Goal: Task Accomplishment & Management: Manage account settings

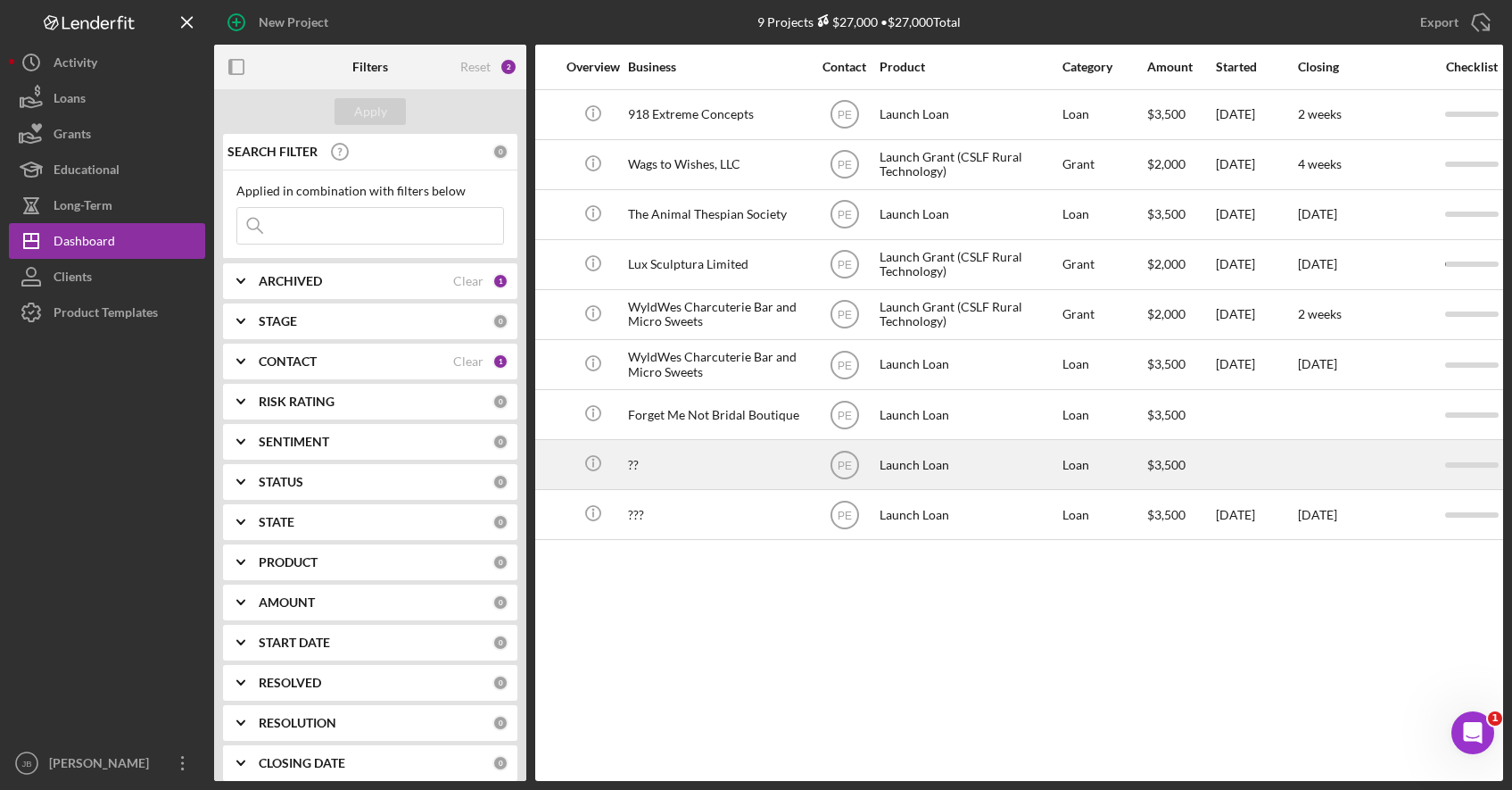
scroll to position [0, 143]
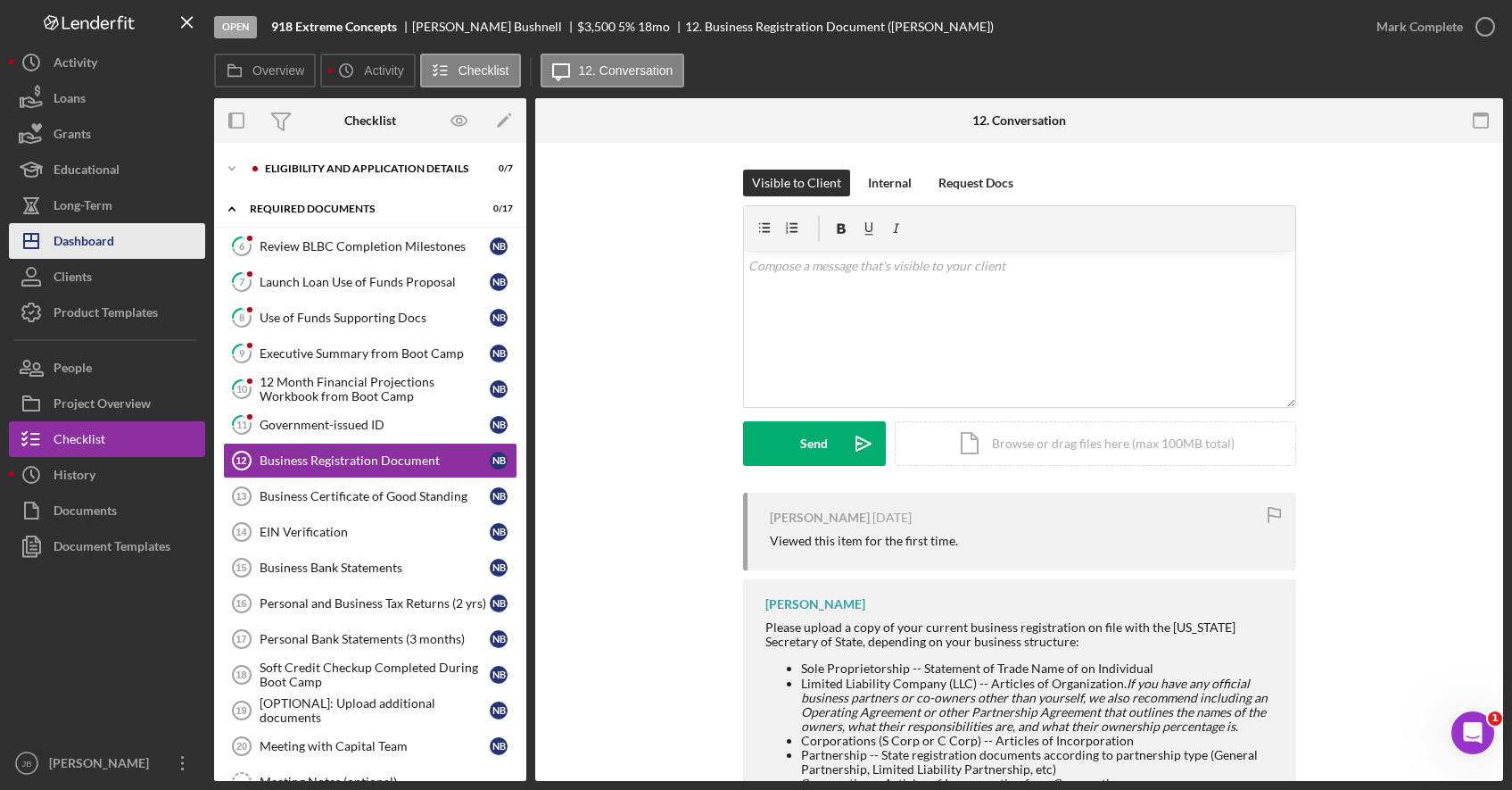
click at [96, 236] on div "Dashboard" at bounding box center [84, 242] width 61 height 40
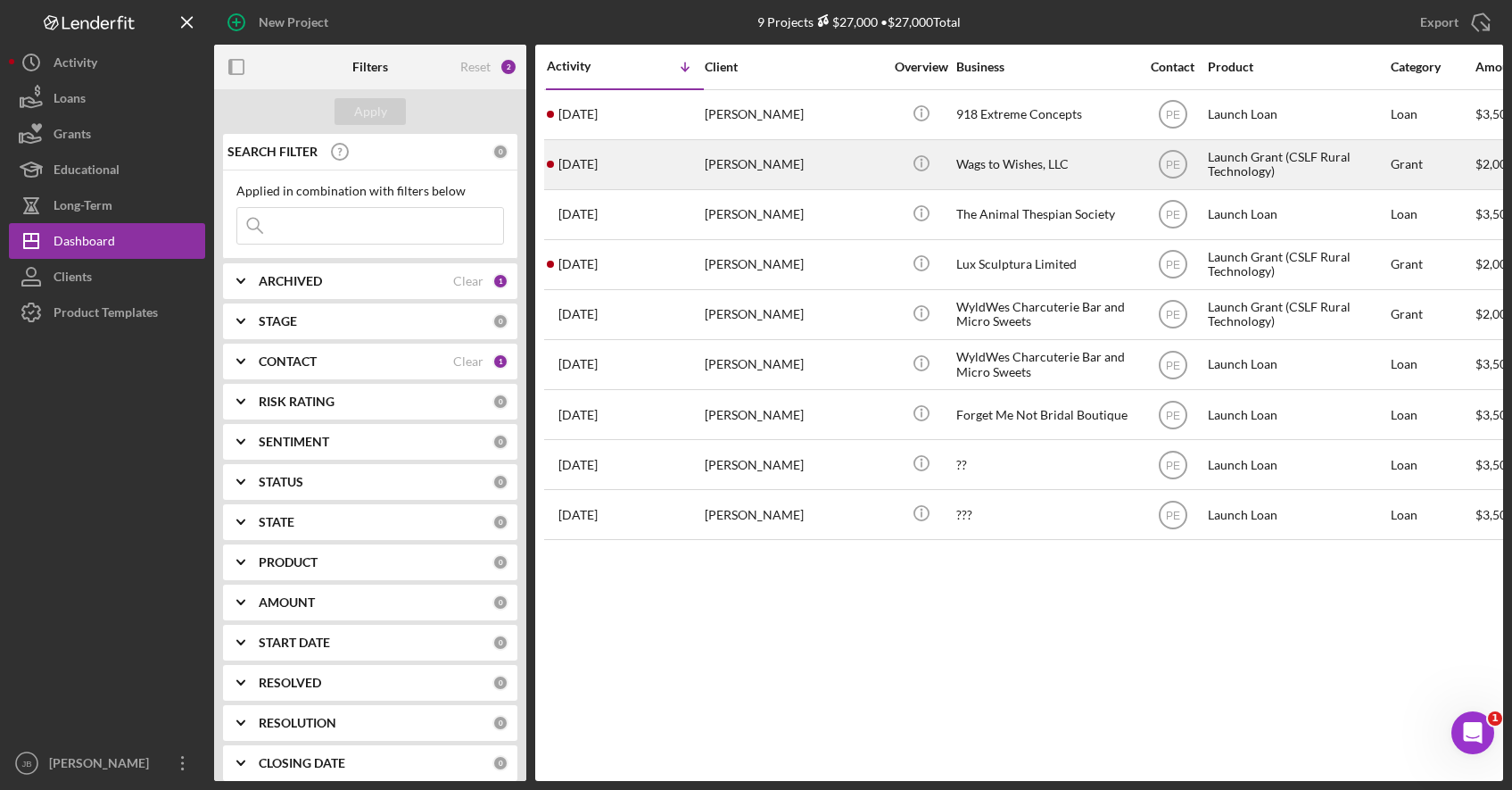
click at [719, 167] on div "[PERSON_NAME]" at bounding box center [794, 164] width 179 height 47
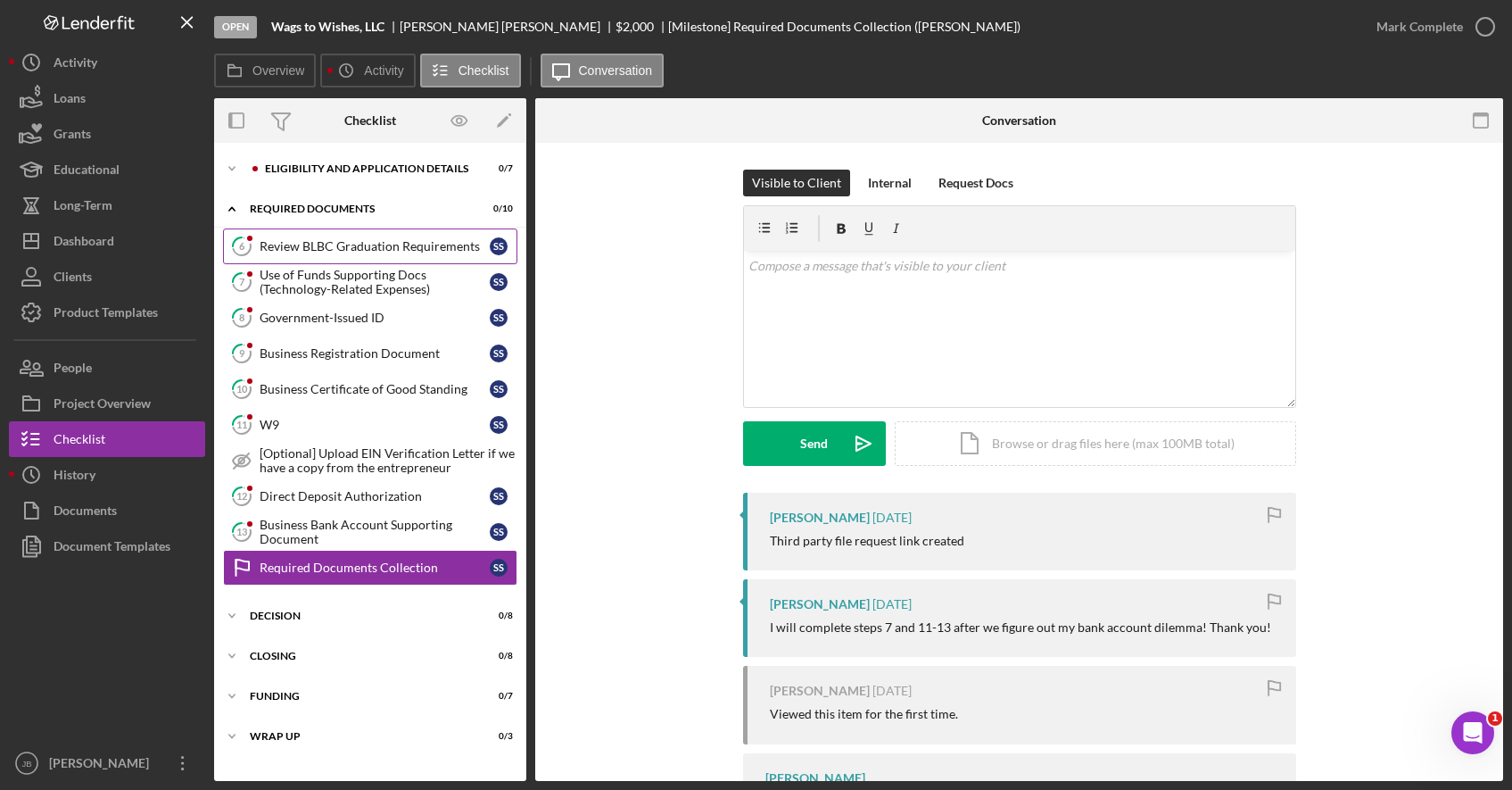
click at [375, 239] on div "Review BLBC Graduation Requirements" at bounding box center [375, 246] width 230 height 15
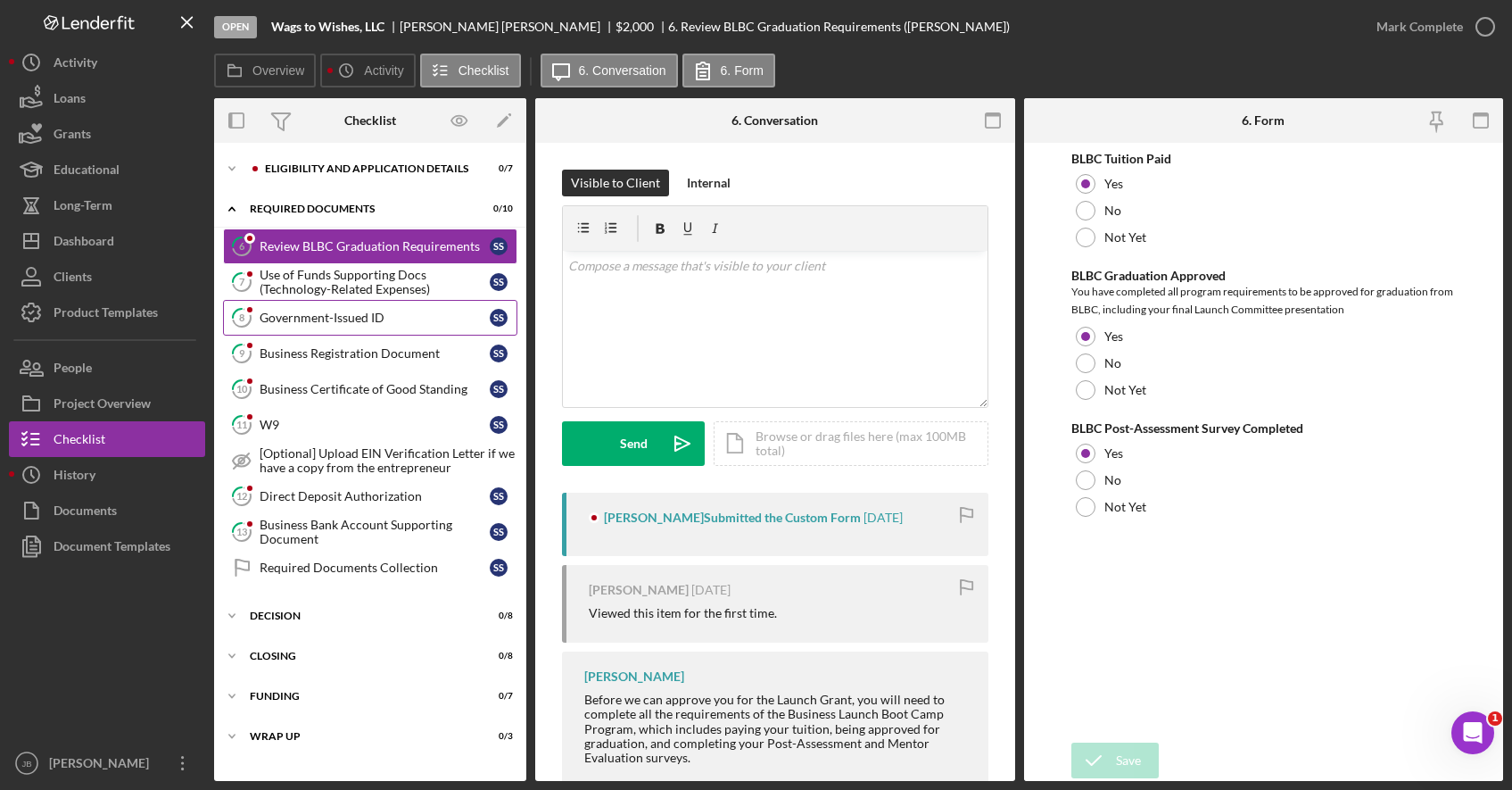
click at [365, 319] on div "Government-Issued ID" at bounding box center [375, 317] width 230 height 15
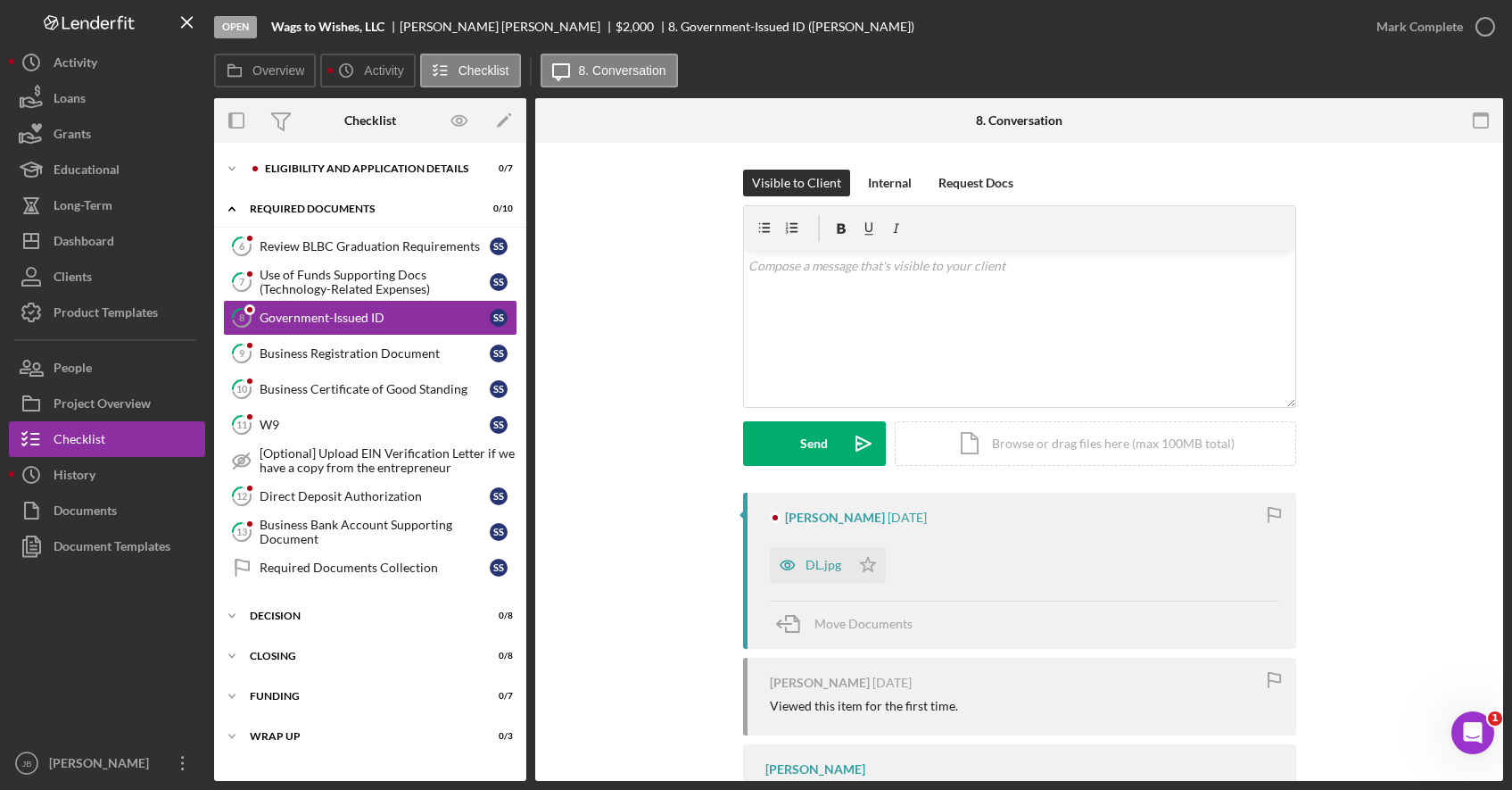
click at [596, 251] on div "Visible to Client Internal Request Docs v Color teal Color pink Remove color Ad…" at bounding box center [1019, 331] width 915 height 323
